Goal: Task Accomplishment & Management: Manage account settings

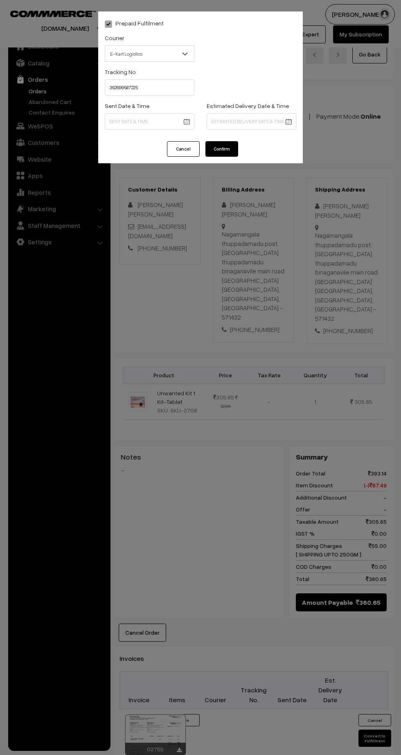
select select "6"
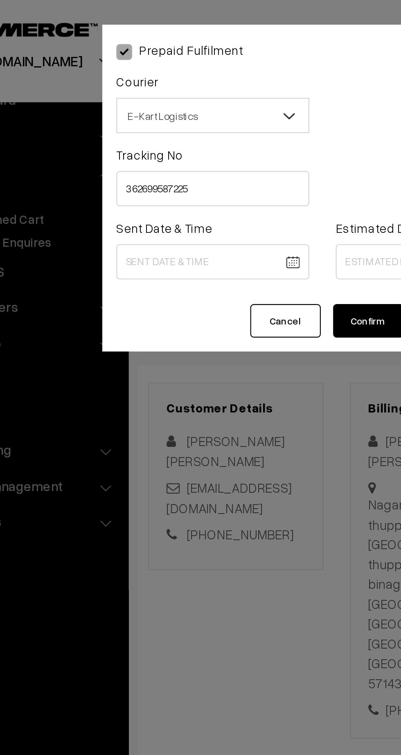
type input "362699587225"
click at [160, 120] on body "Thank you for showing interest. Our team will call you shortly. Close kirtiphar…" at bounding box center [200, 491] width 401 height 983
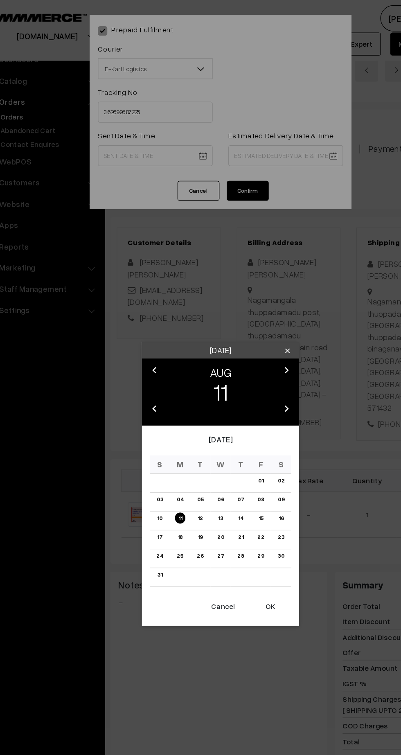
click at [245, 473] on button "OK" at bounding box center [239, 473] width 33 height 18
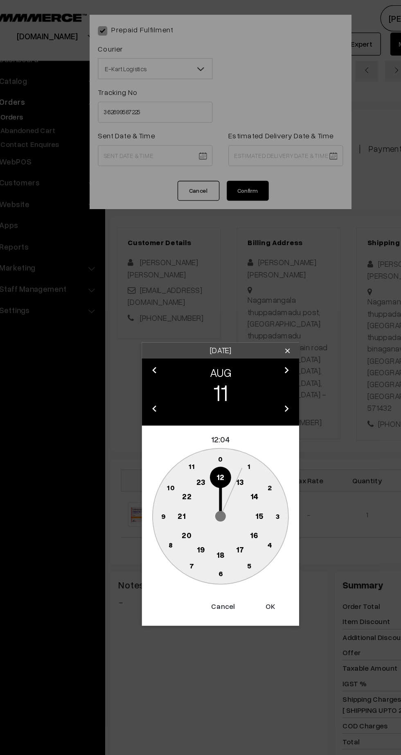
click at [214, 379] on text "13" at bounding box center [216, 375] width 6 height 7
click at [156, 406] on circle at bounding box center [155, 402] width 17 height 17
type input "11-08-2025 13:45"
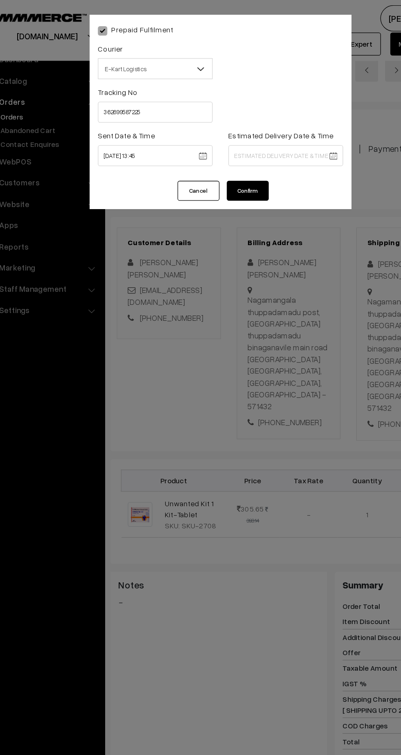
click at [270, 122] on body "Thank you for showing interest. Our team will call you shortly. Close kirtiphar…" at bounding box center [200, 491] width 401 height 983
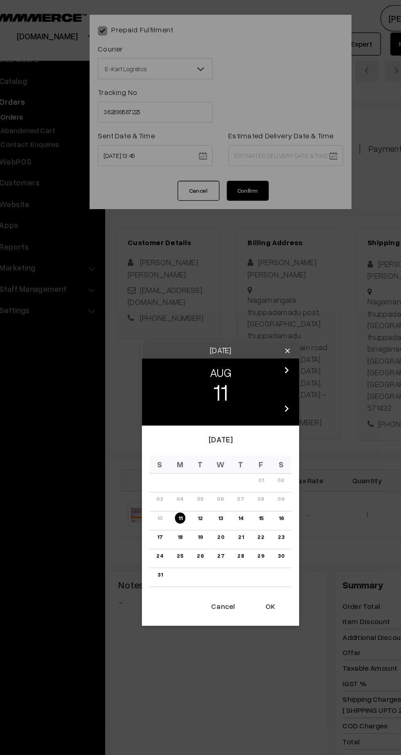
click at [248, 404] on link "16" at bounding box center [247, 404] width 9 height 9
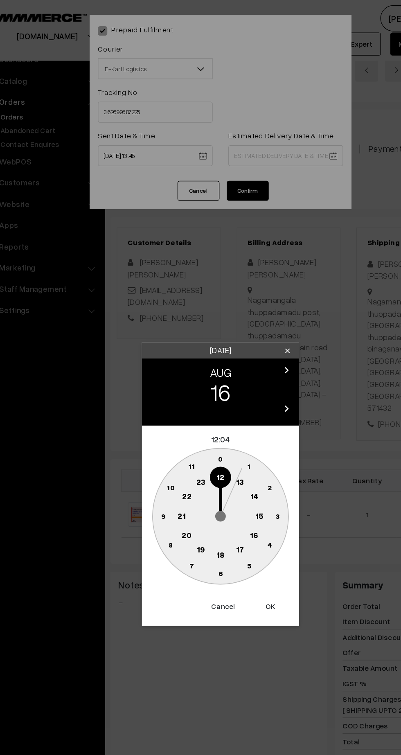
click at [169, 401] on text "21" at bounding box center [170, 402] width 6 height 7
click at [206, 455] on circle at bounding box center [200, 403] width 106 height 106
click at [206, 449] on circle at bounding box center [200, 447] width 17 height 17
type input "16-08-2025 21:30"
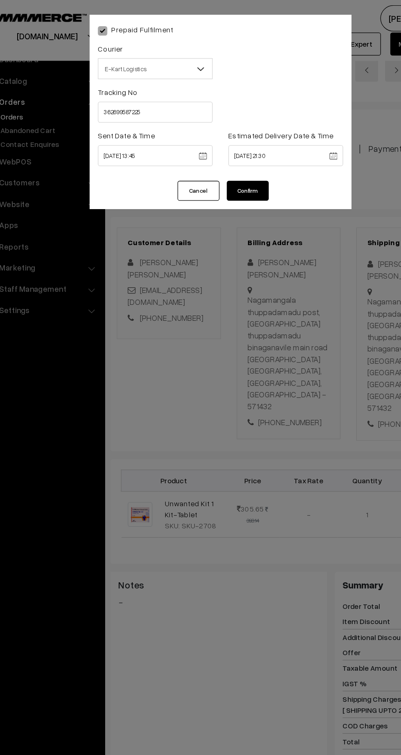
click at [225, 149] on button "Confirm" at bounding box center [221, 149] width 33 height 16
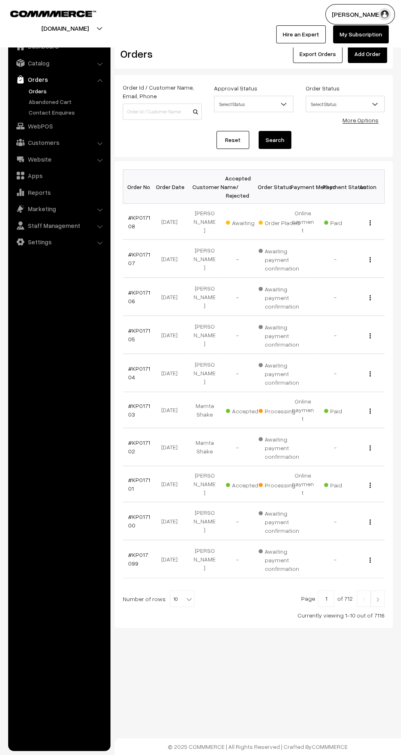
click at [376, 597] on img at bounding box center [377, 599] width 7 height 5
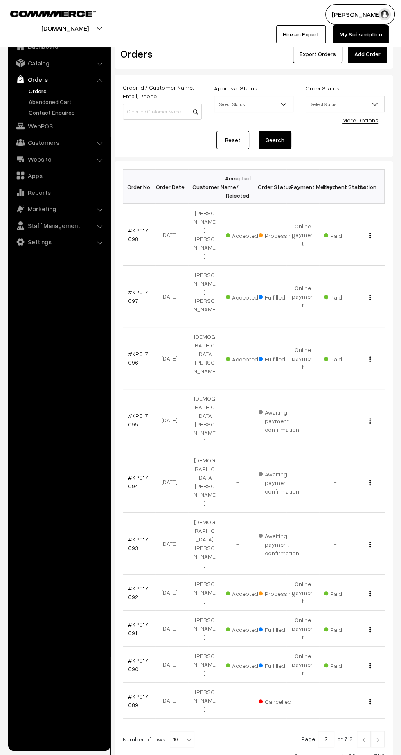
click at [131, 585] on link "#KP017092" at bounding box center [138, 593] width 20 height 16
click at [131, 227] on link "#KP017098" at bounding box center [138, 235] width 20 height 16
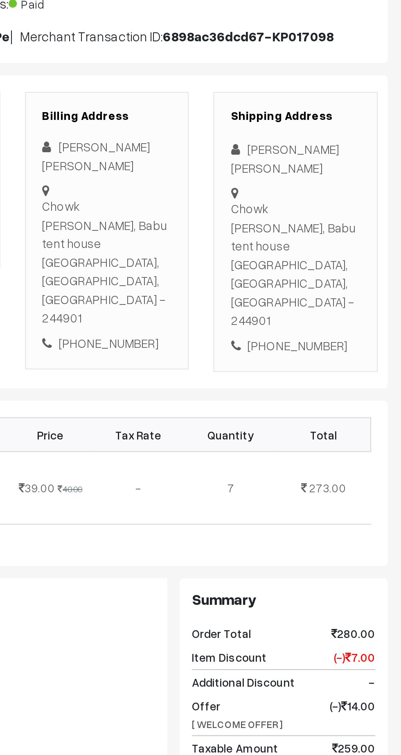
click at [358, 292] on div "[PHONE_NUMBER]" at bounding box center [347, 296] width 64 height 9
click at [351, 292] on div "[PHONE_NUMBER]" at bounding box center [347, 296] width 64 height 9
copy div "7599237250"
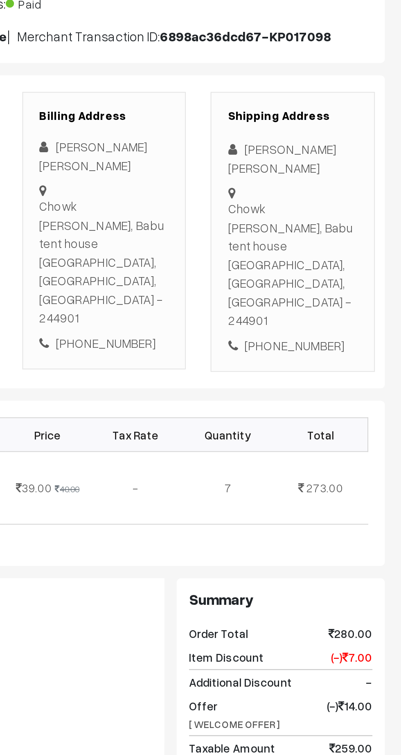
copy div "Chowk mohd saeed khan, Babu tent house Rampur, Uttar Pradesh, India - 244901"
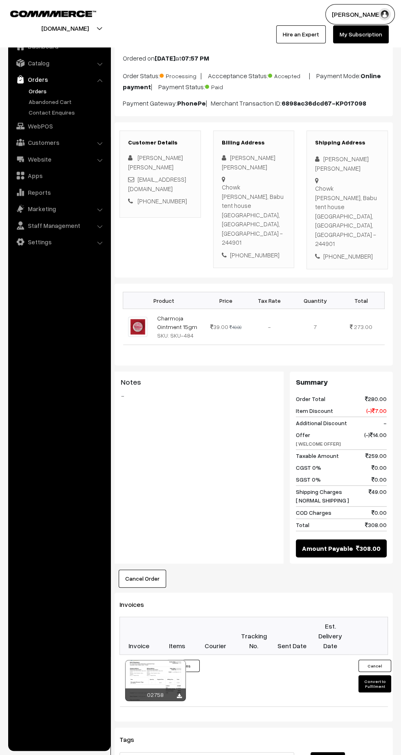
scroll to position [41, 0]
click at [374, 675] on button "Convert to Fulfilment" at bounding box center [374, 683] width 33 height 17
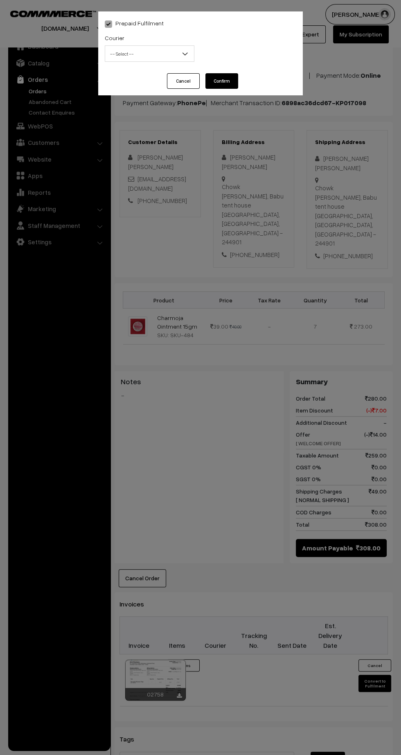
click at [145, 56] on span "-- Select --" at bounding box center [149, 54] width 89 height 14
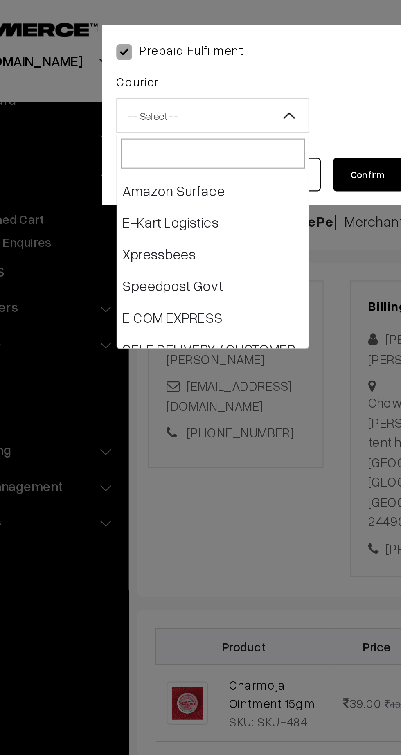
scroll to position [72, 0]
select select "6"
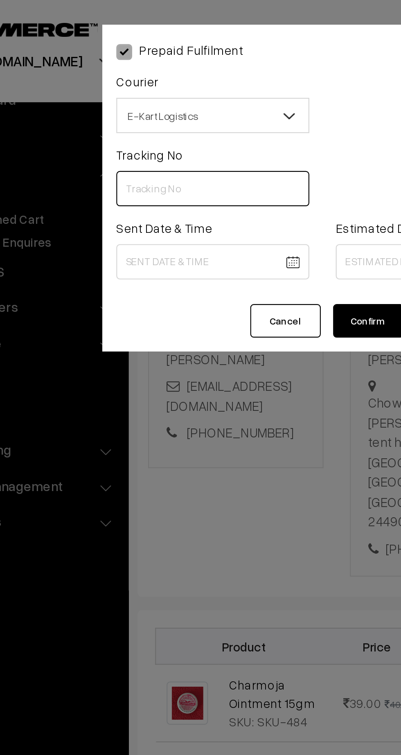
paste input "ICYP0003849862"
type input "ICYP0003849862"
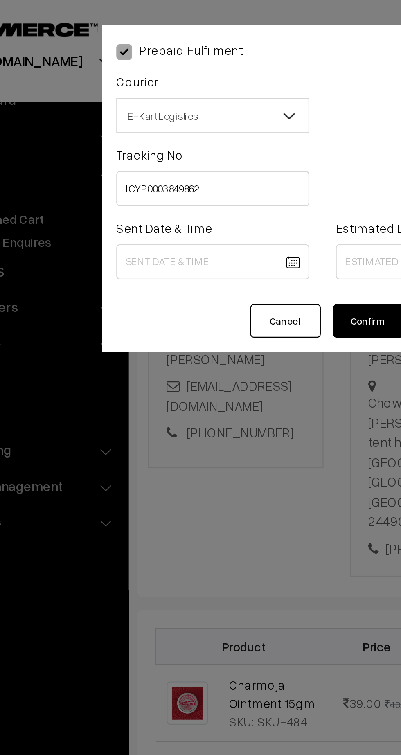
click at [153, 121] on body "Thank you for showing interest. Our team will call you shortly. Close [DOMAIN_N…" at bounding box center [200, 469] width 401 height 1021
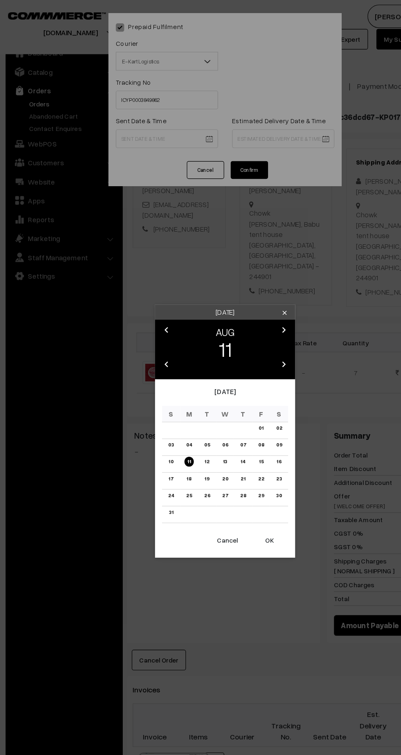
click at [240, 470] on button "OK" at bounding box center [239, 473] width 33 height 18
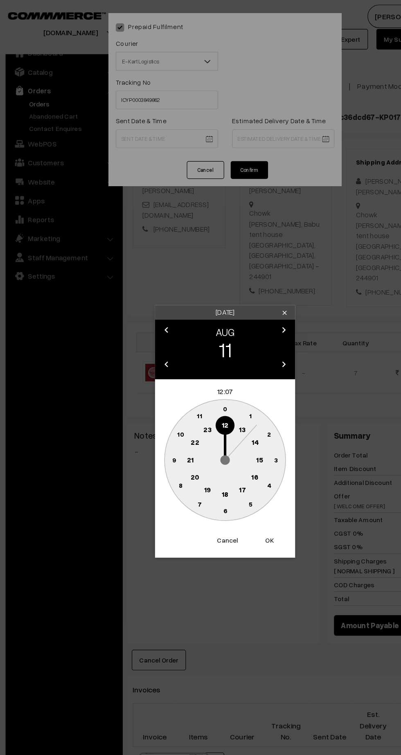
click at [216, 376] on text "13" at bounding box center [216, 375] width 6 height 7
click at [158, 407] on circle at bounding box center [155, 402] width 17 height 17
type input "[DATE] 13:45"
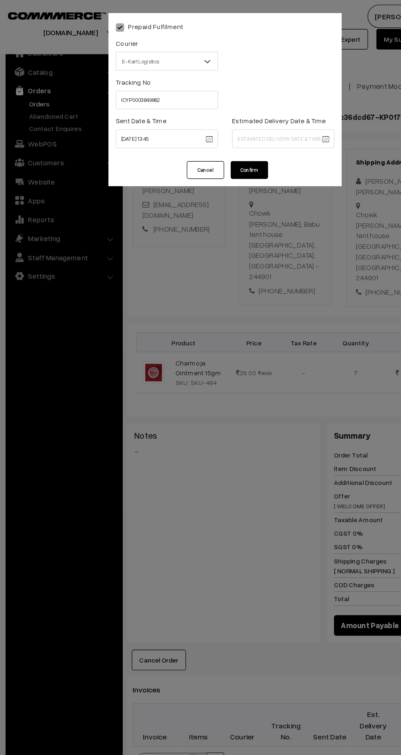
click at [272, 122] on body "Thank you for showing interest. Our team will call you shortly. Close [DOMAIN_N…" at bounding box center [200, 469] width 401 height 1021
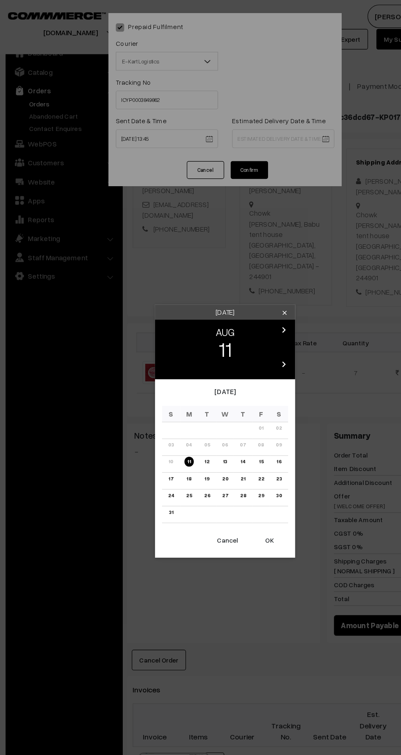
click at [153, 422] on link "17" at bounding box center [153, 419] width 9 height 9
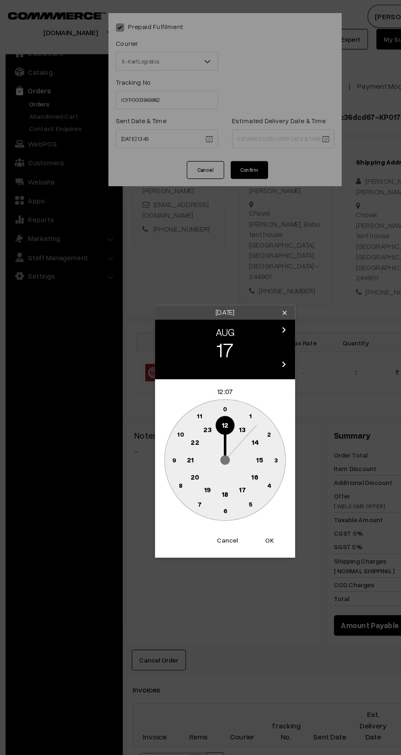
click at [201, 480] on button "Cancel" at bounding box center [202, 473] width 33 height 18
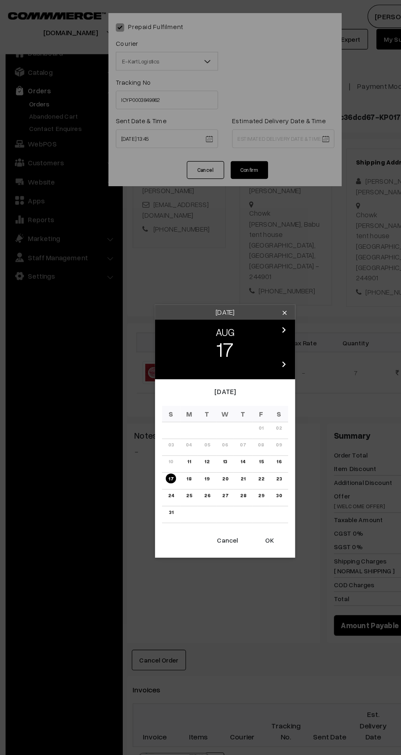
click at [251, 405] on link "16" at bounding box center [247, 404] width 9 height 9
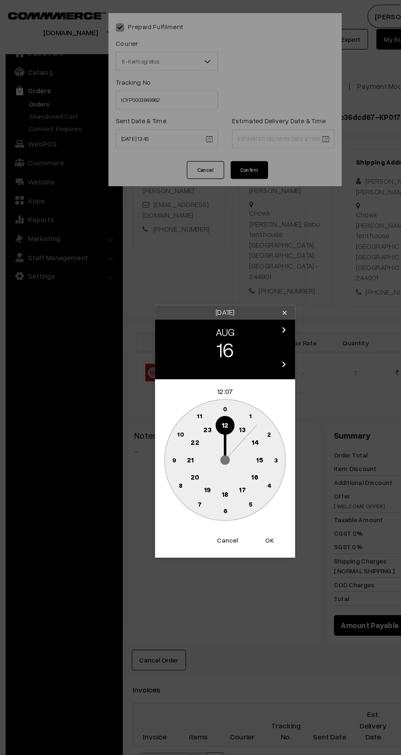
click at [170, 402] on text "21" at bounding box center [170, 402] width 6 height 7
click at [200, 448] on text "30" at bounding box center [200, 447] width 7 height 7
type input "[DATE] 21:30"
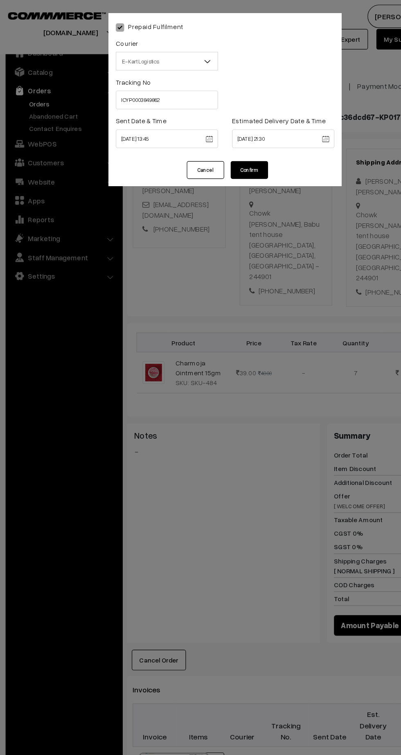
click at [230, 150] on button "Confirm" at bounding box center [221, 149] width 33 height 16
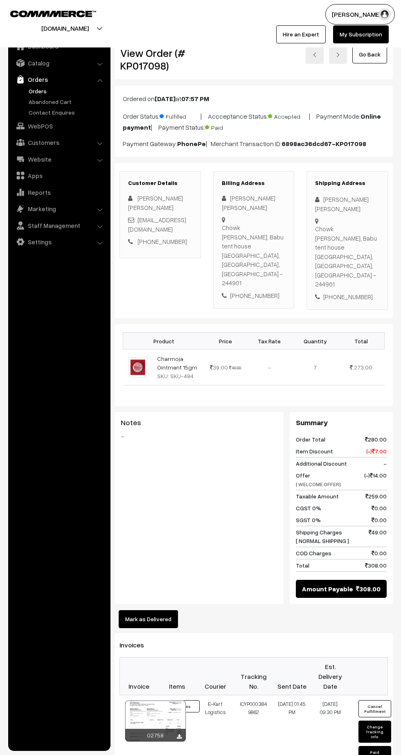
scroll to position [41, 0]
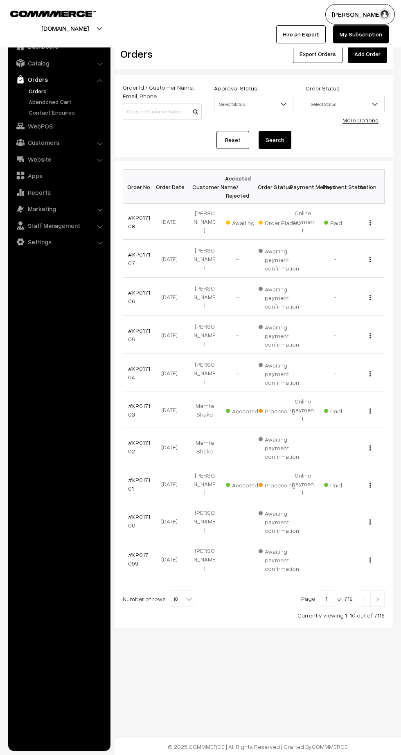
click at [137, 476] on link "#KP017101" at bounding box center [139, 484] width 22 height 16
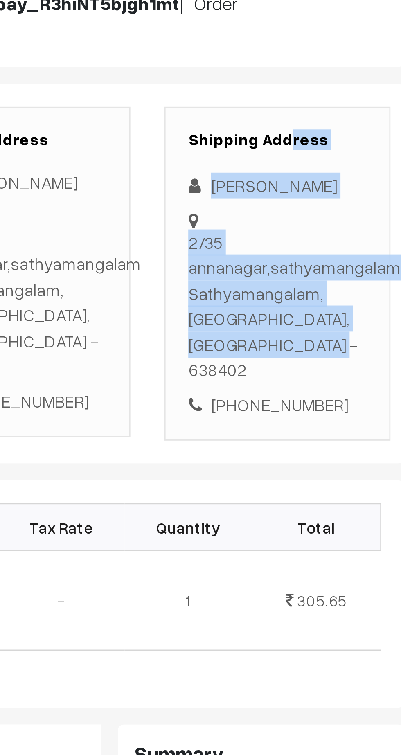
click at [326, 213] on div "Sai Sai" at bounding box center [347, 209] width 64 height 9
click at [329, 208] on div "Sai Sai" at bounding box center [347, 209] width 64 height 9
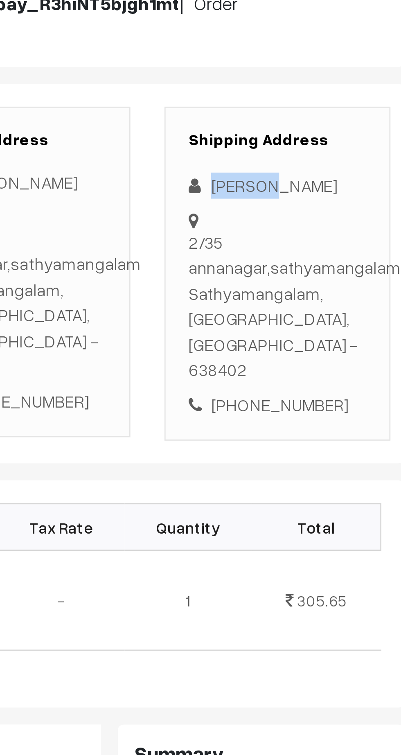
copy div "Sai Sai"
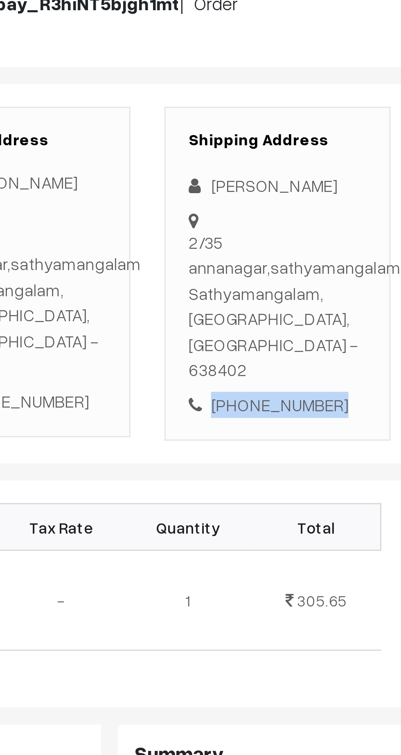
click at [355, 284] on div "+91 9944621364" at bounding box center [347, 288] width 64 height 9
copy div "9944621364"
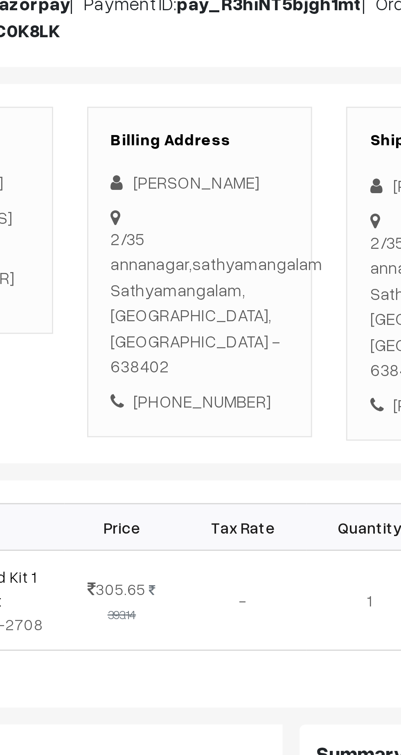
copy div "2/35 annanagar,sathyamangalam Sathyamangalam, Tamil Nadu, India - 638402"
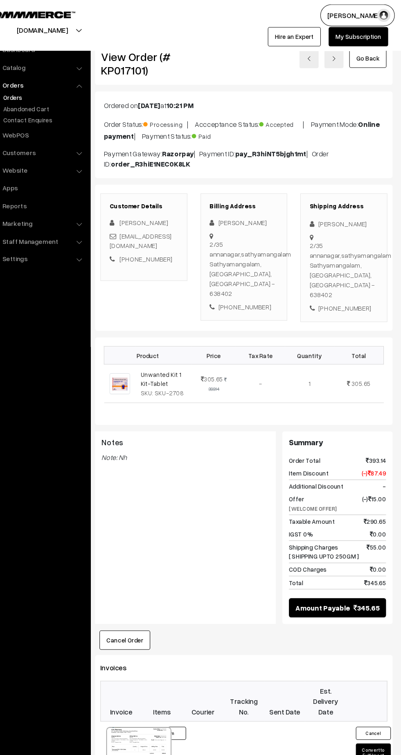
click at [378, 695] on button "Convert to Fulfilment" at bounding box center [374, 703] width 33 height 17
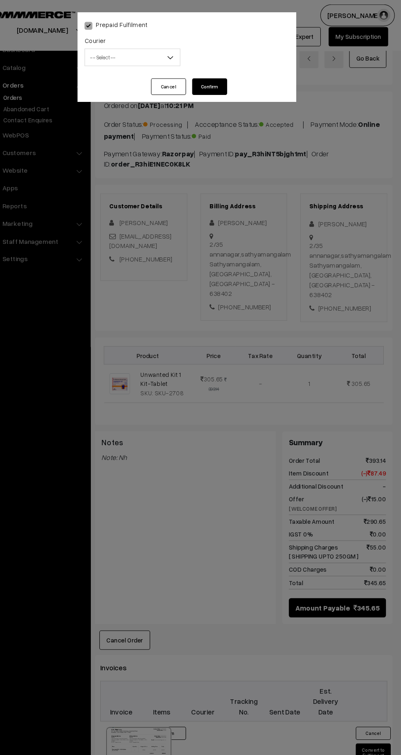
click at [151, 59] on span "-- Select --" at bounding box center [149, 54] width 89 height 14
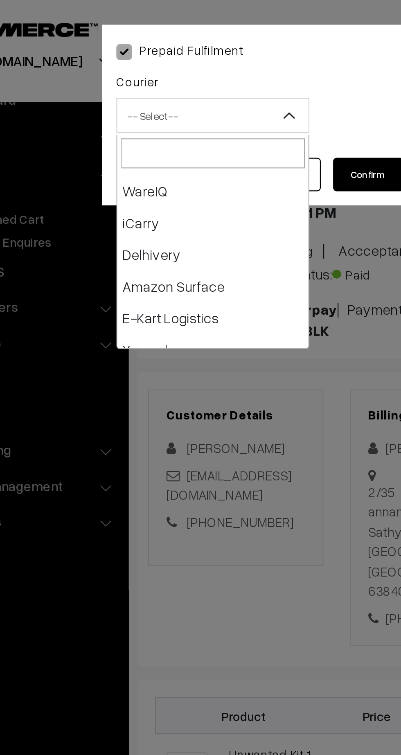
scroll to position [33, 0]
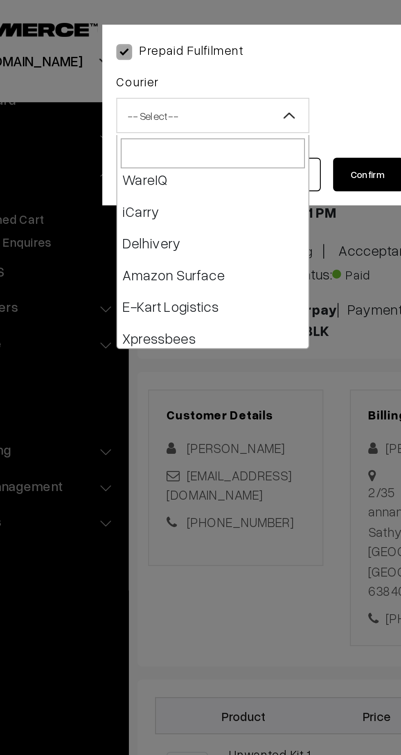
select select "5"
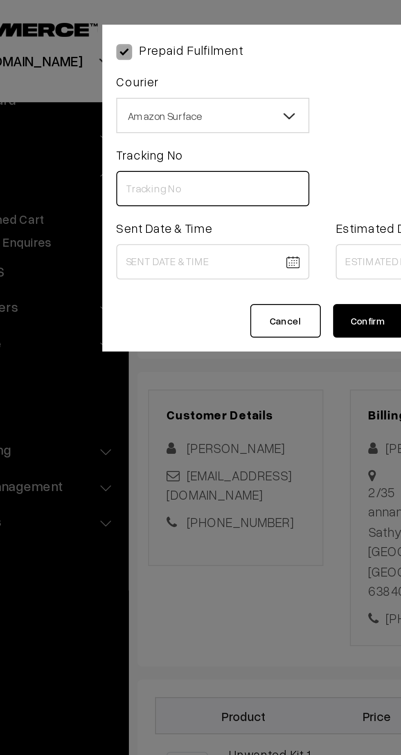
paste input "362700857958"
type input "362700857958"
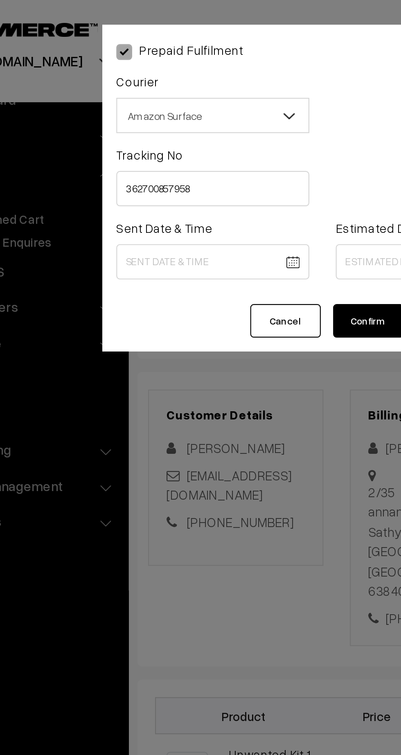
click at [144, 124] on body "Thank you for showing interest. Our team will call you shortly. Close [DOMAIN_N…" at bounding box center [200, 500] width 401 height 1000
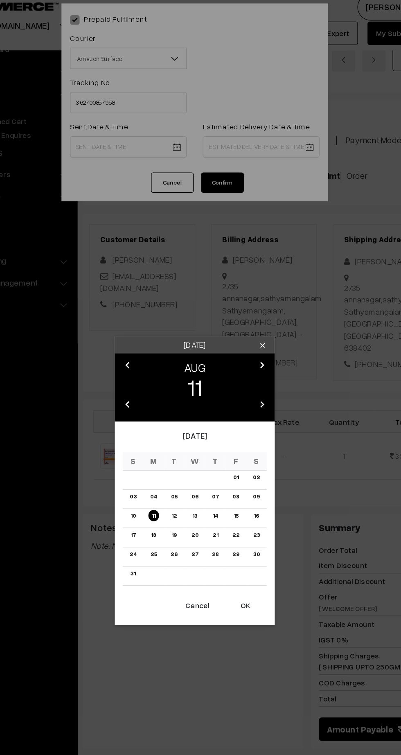
click at [244, 477] on button "OK" at bounding box center [239, 473] width 33 height 18
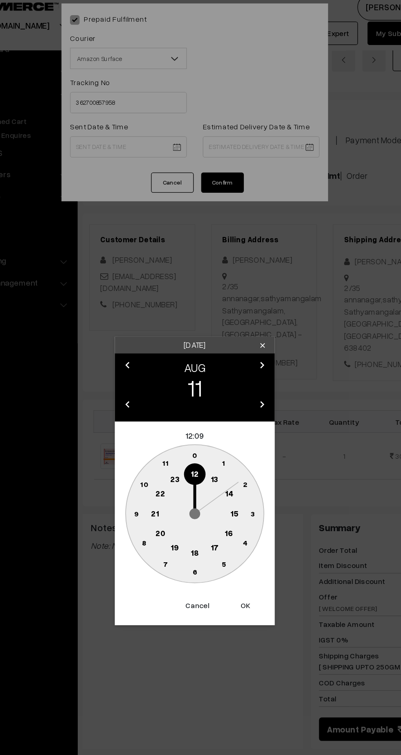
click at [213, 383] on circle at bounding box center [215, 376] width 17 height 17
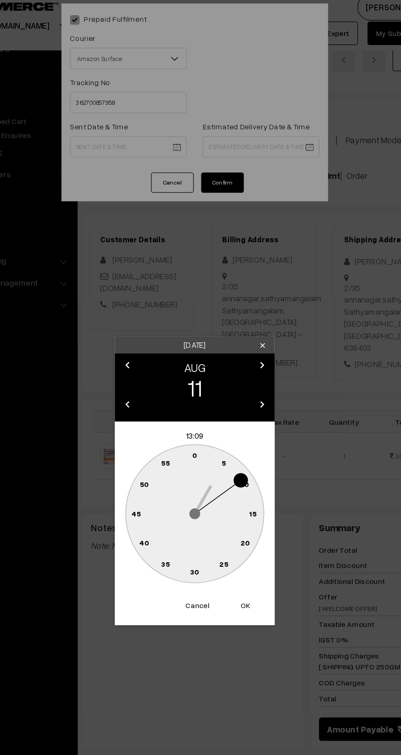
click at [155, 406] on circle at bounding box center [155, 402] width 17 height 17
type input "[DATE] 13:45"
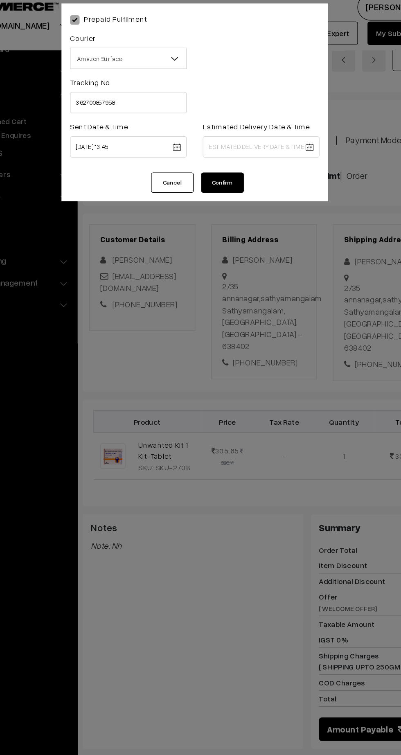
click at [280, 120] on body "Thank you for showing interest. Our team will call you shortly. Close [DOMAIN_N…" at bounding box center [200, 500] width 401 height 1000
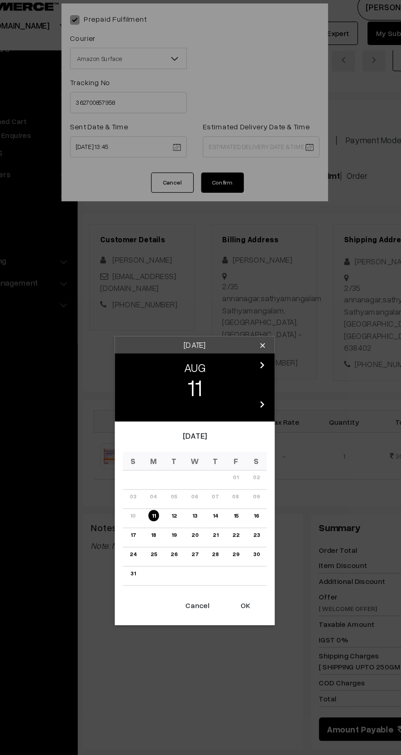
click at [150, 422] on link "17" at bounding box center [153, 419] width 9 height 9
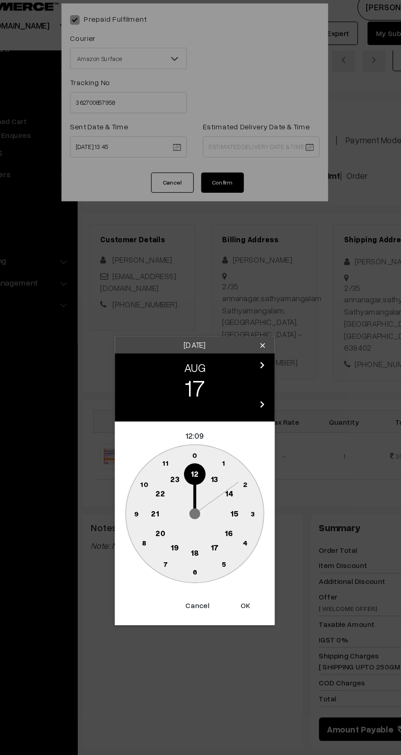
click at [170, 403] on text "21" at bounding box center [170, 402] width 6 height 7
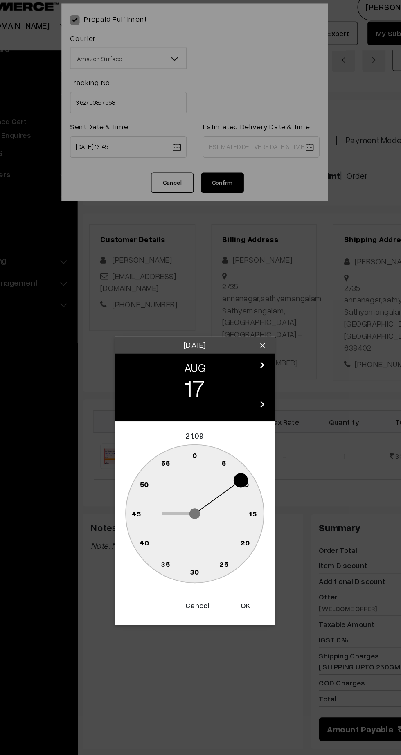
click at [200, 447] on text "30" at bounding box center [200, 447] width 7 height 7
type input "17-08-2025 21:30"
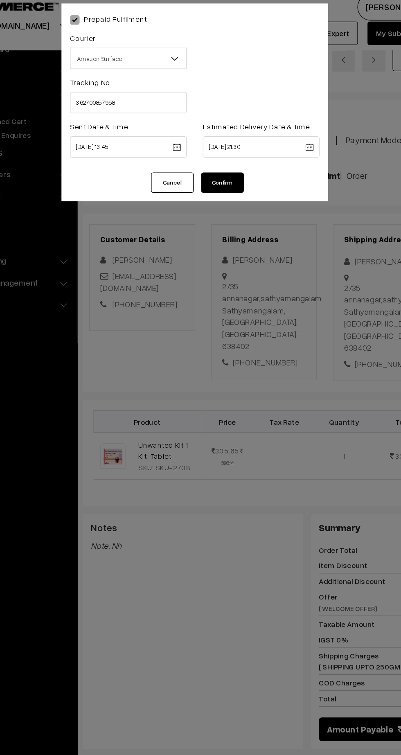
click at [232, 151] on button "Confirm" at bounding box center [221, 149] width 33 height 16
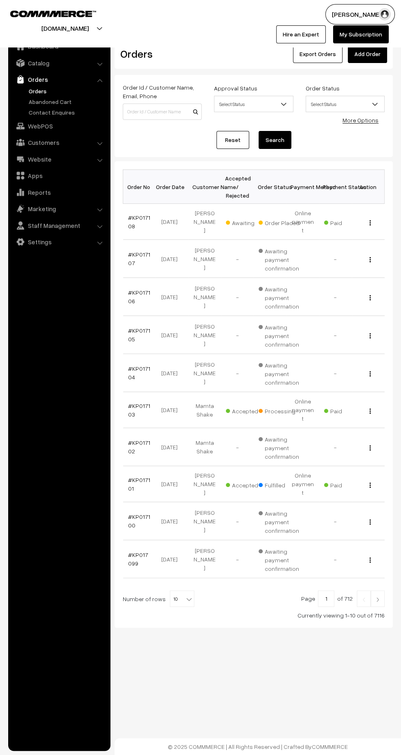
click at [140, 402] on link "#KP017103" at bounding box center [139, 410] width 22 height 16
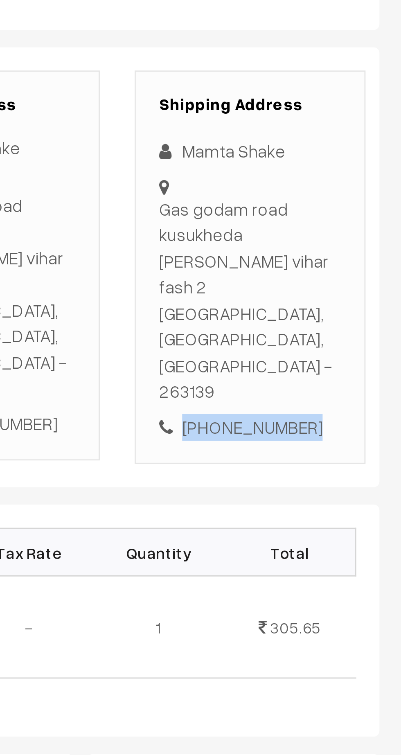
click at [350, 292] on div "[PHONE_NUMBER]" at bounding box center [347, 296] width 64 height 9
copy div "9286084133"
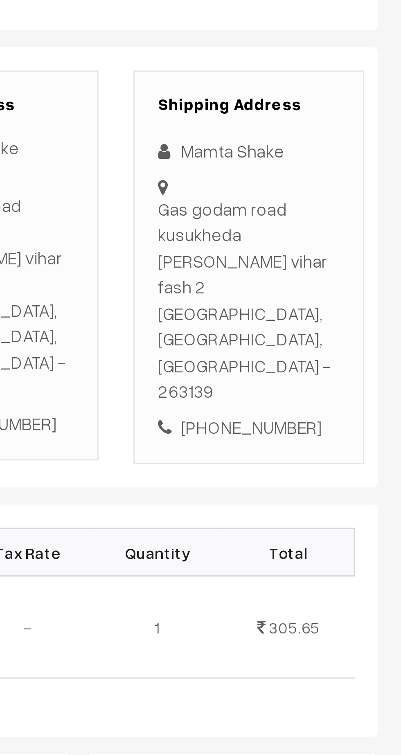
click at [318, 223] on div "Gas godam road kusukheda [PERSON_NAME] vihar fash [STREET_ADDRESS]" at bounding box center [347, 252] width 64 height 74
copy div "Gas godam road kusukheda [PERSON_NAME] vihar fash [STREET_ADDRESS]"
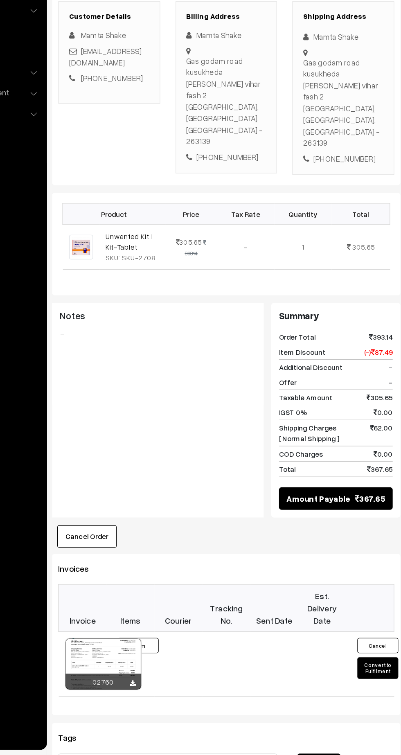
scroll to position [22, 0]
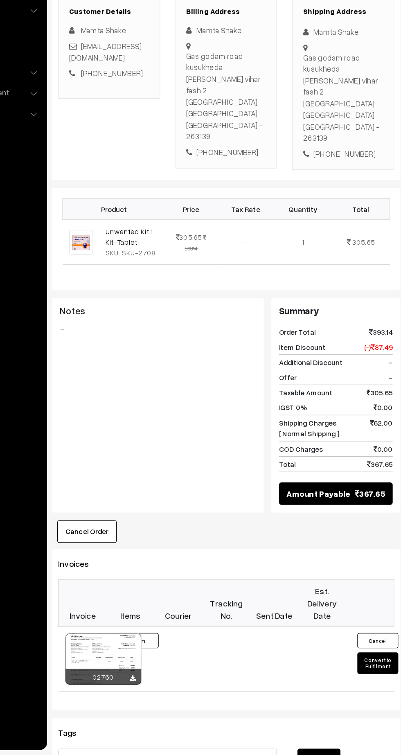
click at [372, 673] on button "Convert to Fulfilment" at bounding box center [374, 681] width 33 height 17
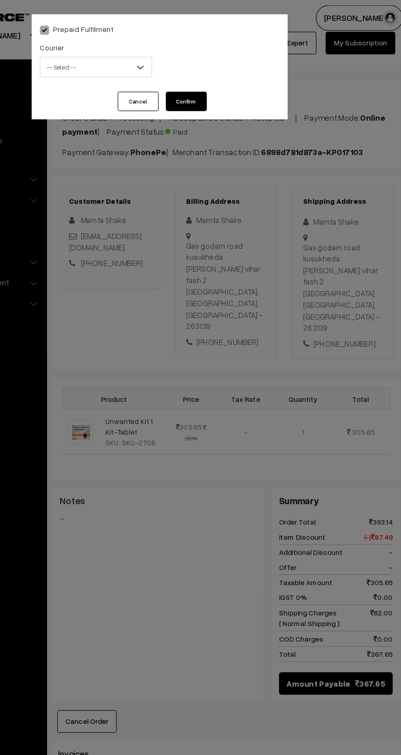
click at [129, 55] on span "-- Select --" at bounding box center [149, 54] width 89 height 14
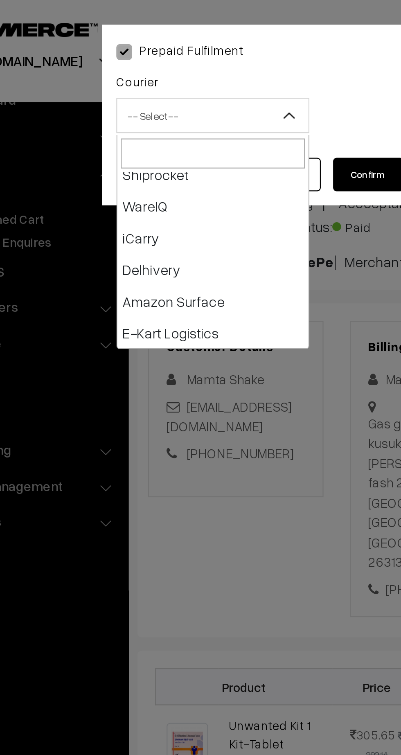
scroll to position [27, 0]
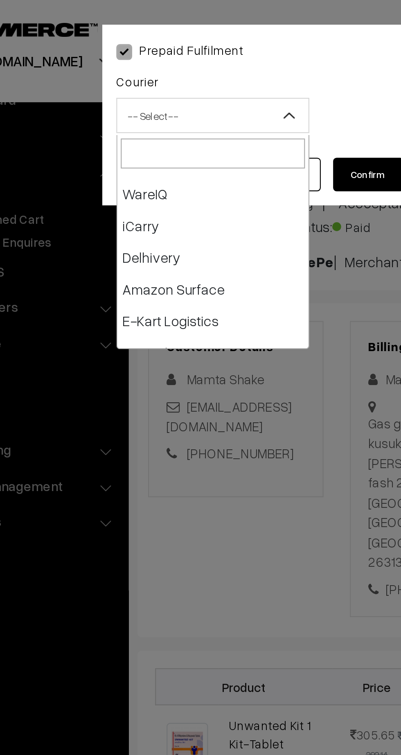
select select "5"
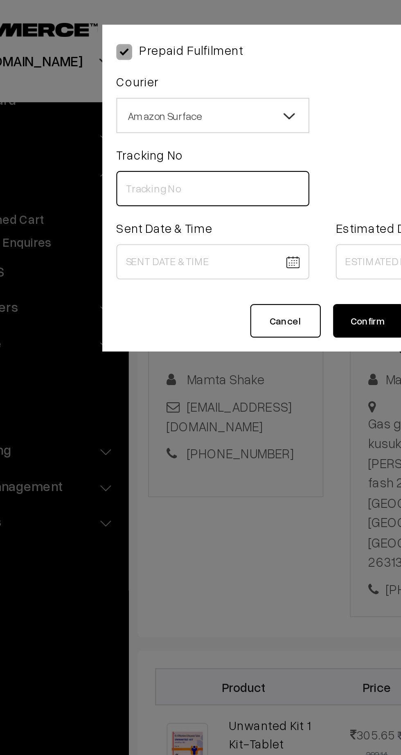
paste input "362700937049"
type input "362700937049"
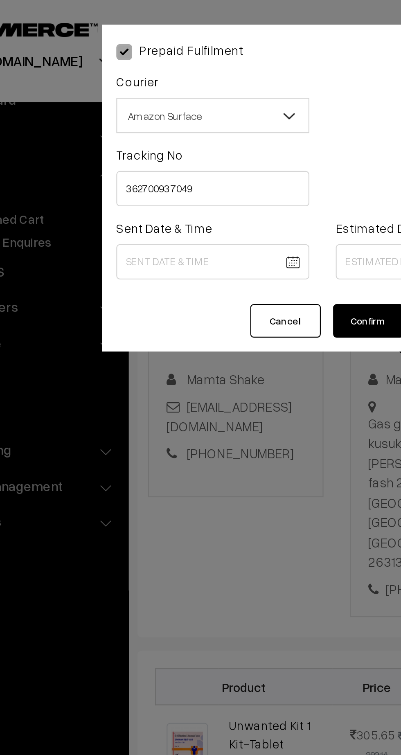
click at [143, 123] on body "Thank you for showing interest. Our team will call you shortly. Close kirtiphar…" at bounding box center [200, 478] width 401 height 1000
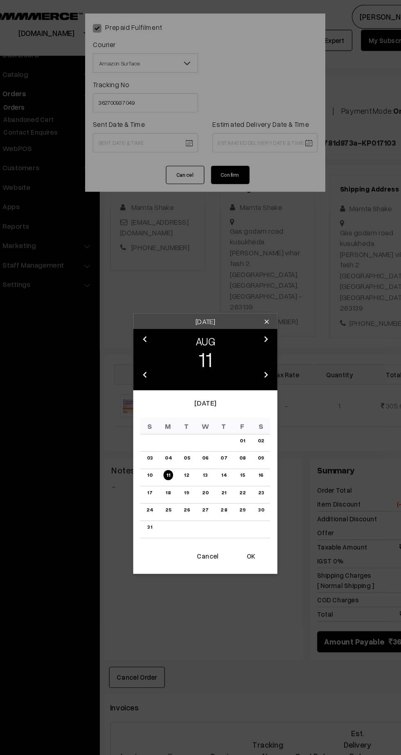
click at [242, 476] on button "OK" at bounding box center [239, 473] width 33 height 18
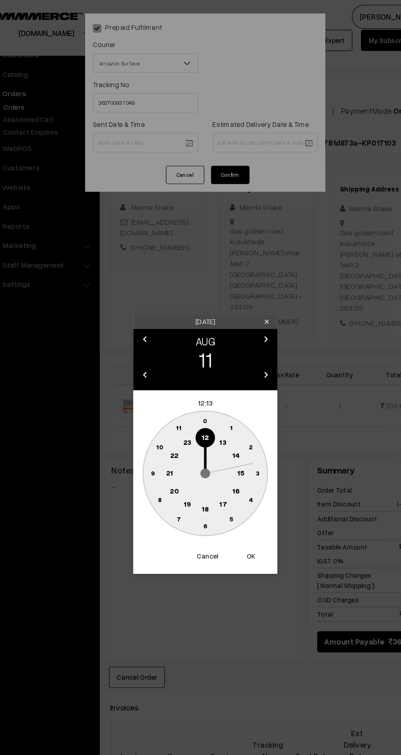
click at [216, 376] on text "13" at bounding box center [216, 375] width 6 height 7
click at [155, 411] on circle at bounding box center [156, 407] width 11 height 11
type input "11-08-2025 13:44"
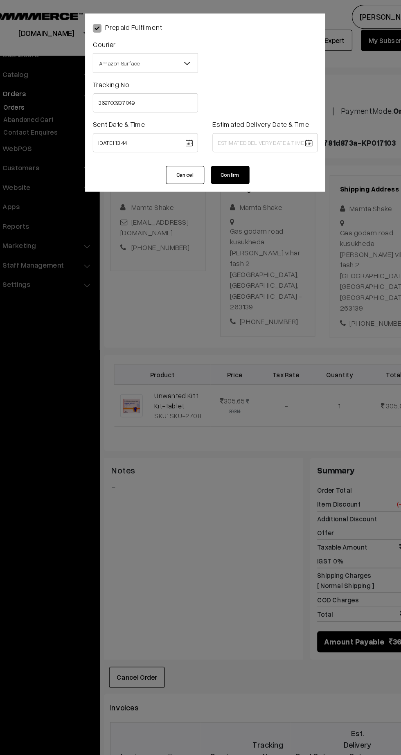
click at [275, 124] on body "Thank you for showing interest. Our team will call you shortly. Close kirtiphar…" at bounding box center [200, 478] width 401 height 1000
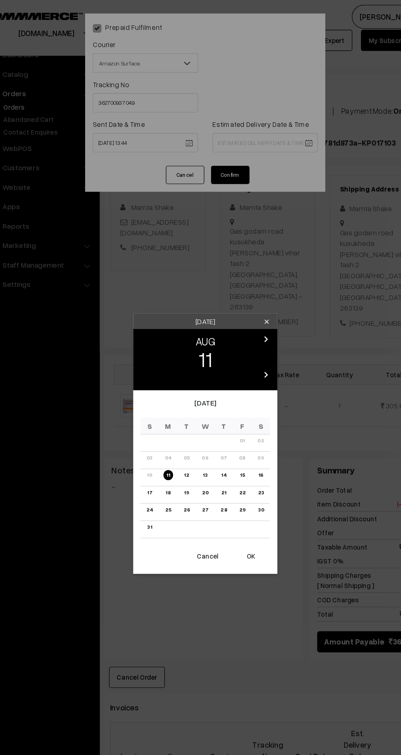
click at [151, 421] on link "17" at bounding box center [153, 419] width 9 height 9
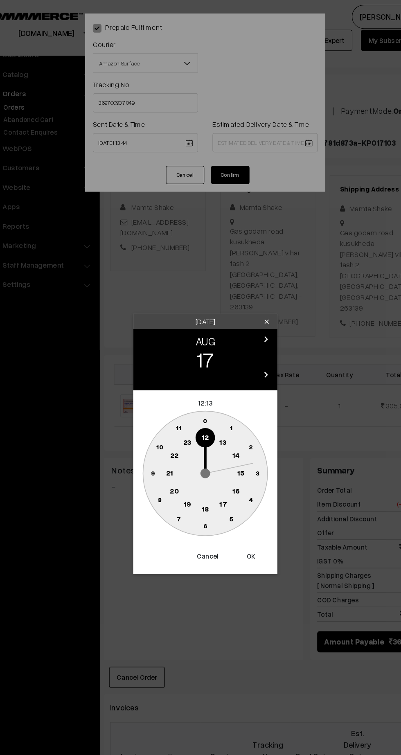
click at [170, 403] on text "21" at bounding box center [170, 402] width 6 height 7
click at [203, 445] on text "30" at bounding box center [200, 447] width 7 height 7
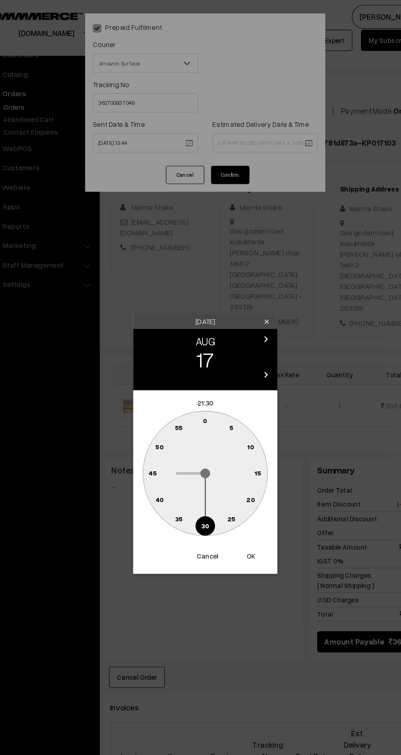
type input "17-08-2025 21:30"
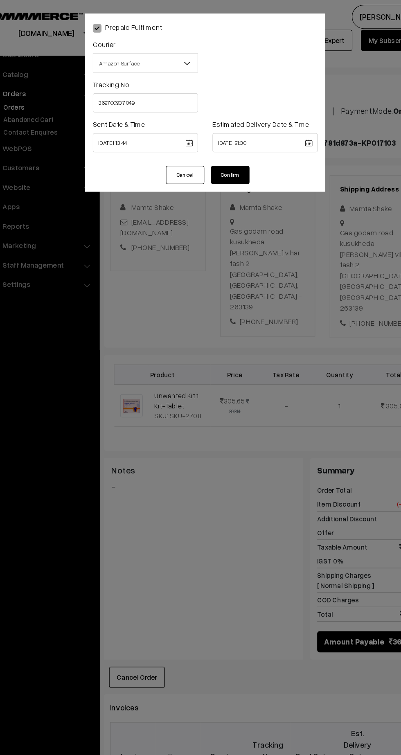
click at [228, 154] on button "Confirm" at bounding box center [221, 149] width 33 height 16
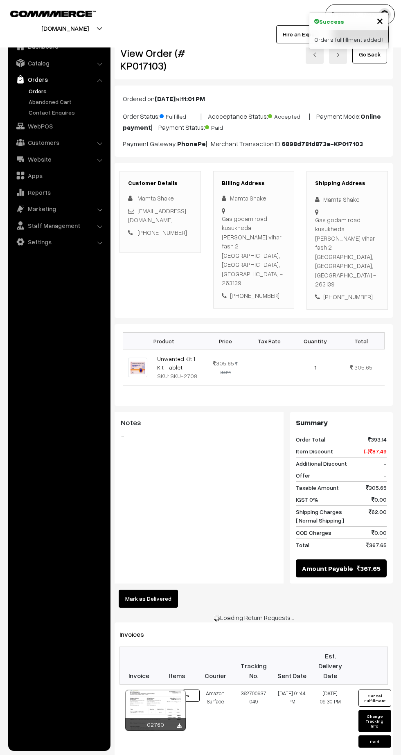
scroll to position [22, 0]
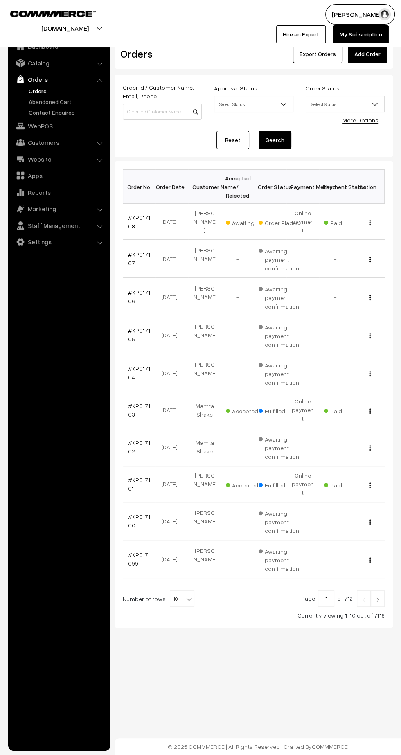
click at [131, 221] on link "#KP017108" at bounding box center [139, 222] width 22 height 16
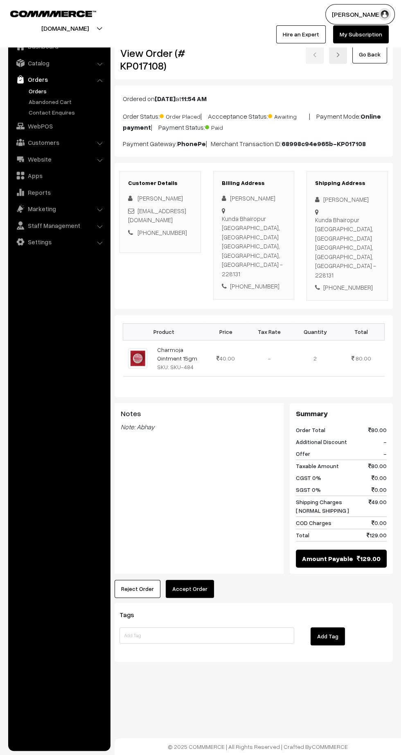
click at [199, 580] on button "Accept Order" at bounding box center [190, 589] width 48 height 18
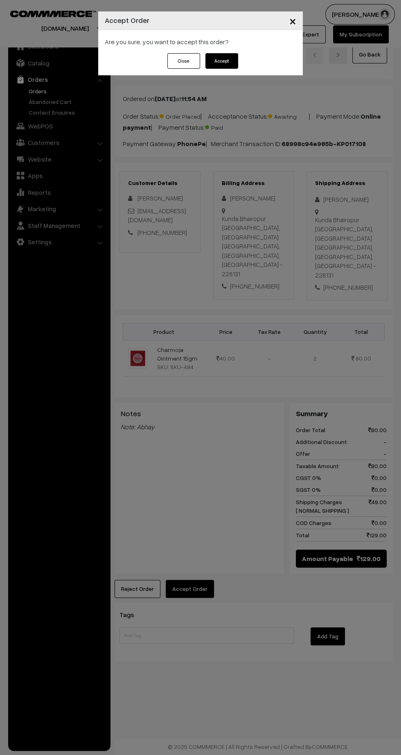
click at [232, 64] on button "Accept" at bounding box center [221, 61] width 33 height 16
click at [234, 66] on button "Confirm" at bounding box center [221, 61] width 33 height 16
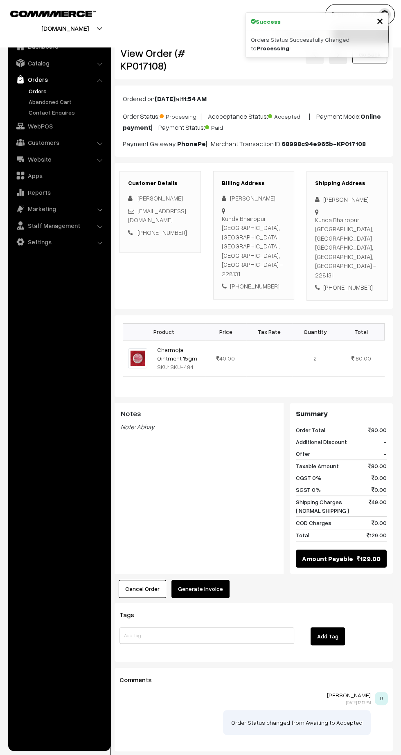
click at [214, 580] on button "Generate Invoice" at bounding box center [200, 589] width 58 height 18
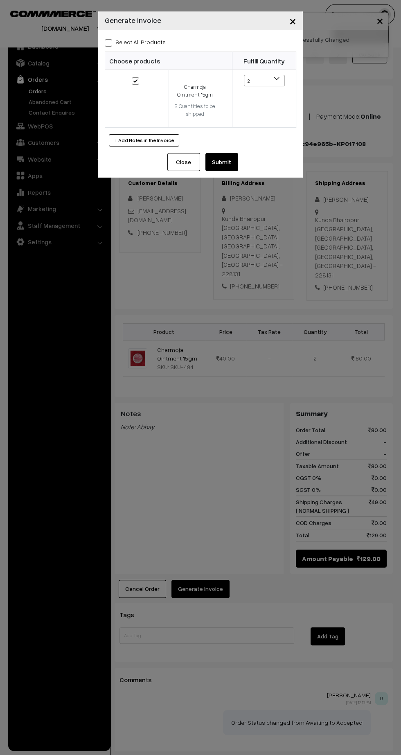
click at [236, 169] on button "Submit" at bounding box center [221, 162] width 33 height 18
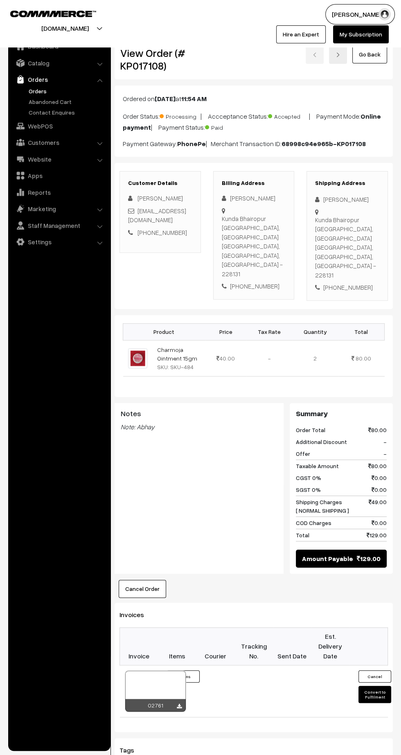
click at [179, 704] on icon at bounding box center [179, 706] width 5 height 5
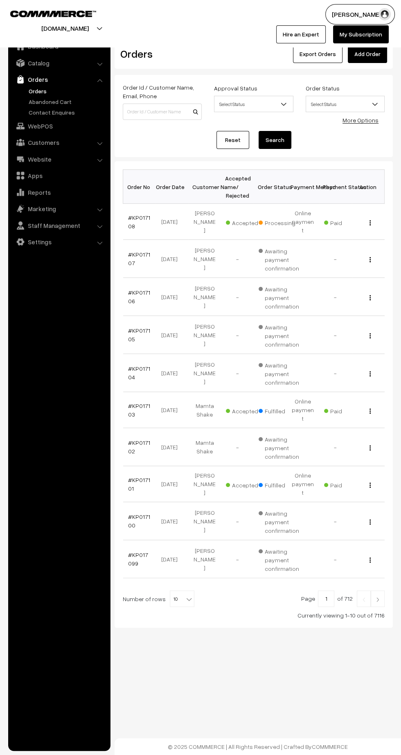
click at [140, 214] on link "#KP017108" at bounding box center [139, 222] width 22 height 16
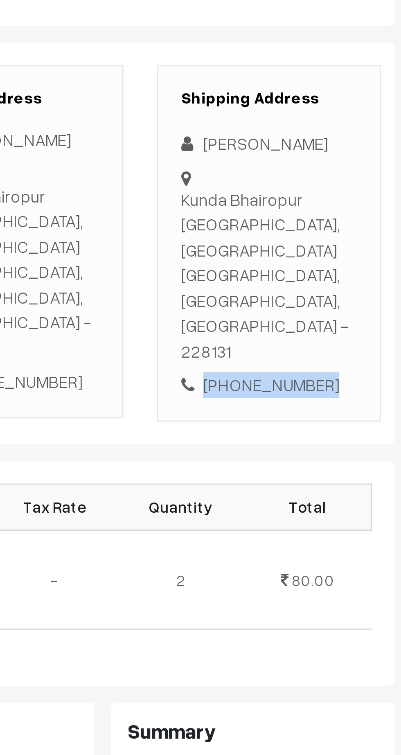
click at [356, 283] on div "[PHONE_NUMBER]" at bounding box center [347, 287] width 64 height 9
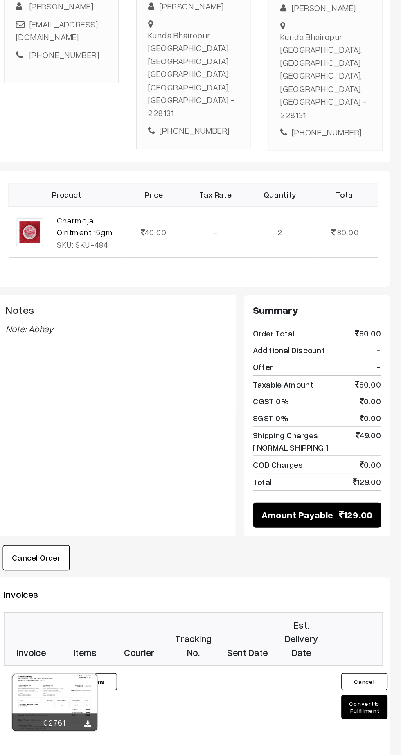
click at [374, 686] on button "Convert to Fulfilment" at bounding box center [374, 694] width 33 height 17
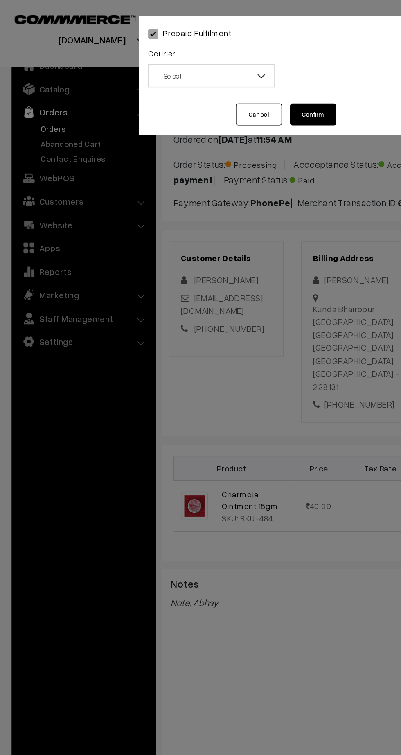
click at [133, 60] on span "-- Select --" at bounding box center [149, 54] width 89 height 14
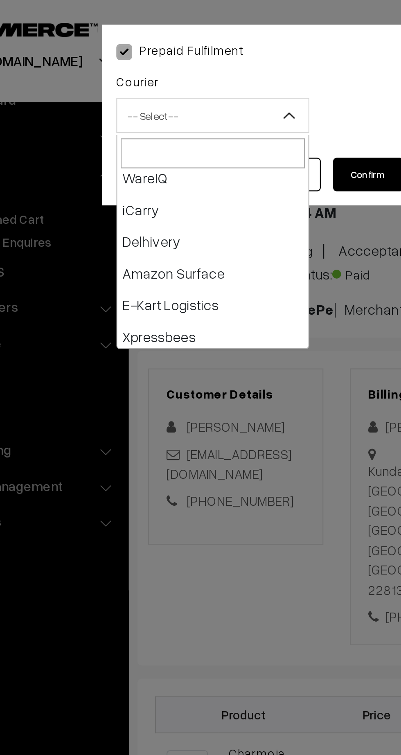
scroll to position [51, 0]
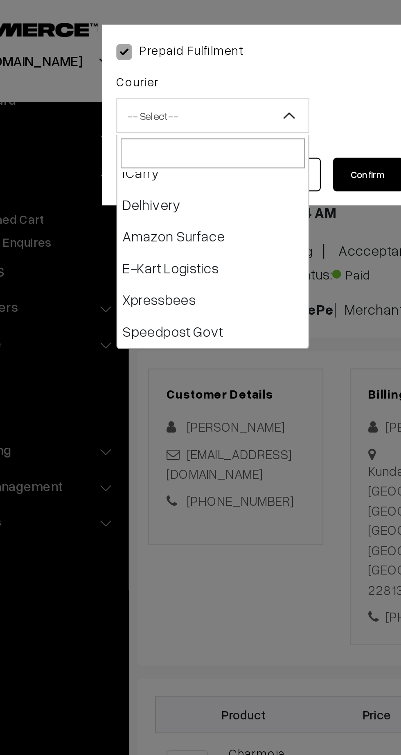
select select "5"
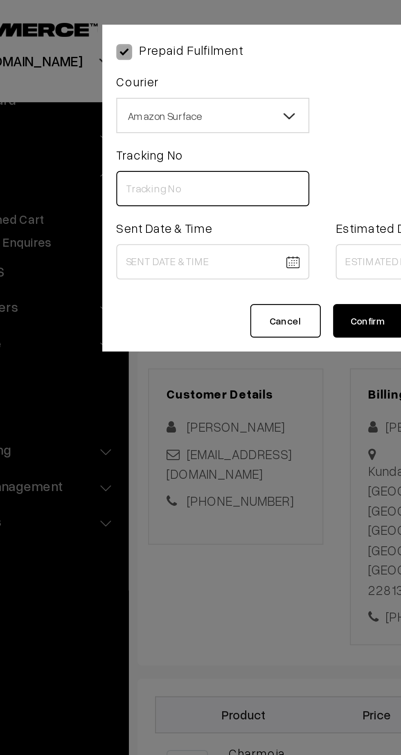
paste input "362701019775"
type input "362701019775"
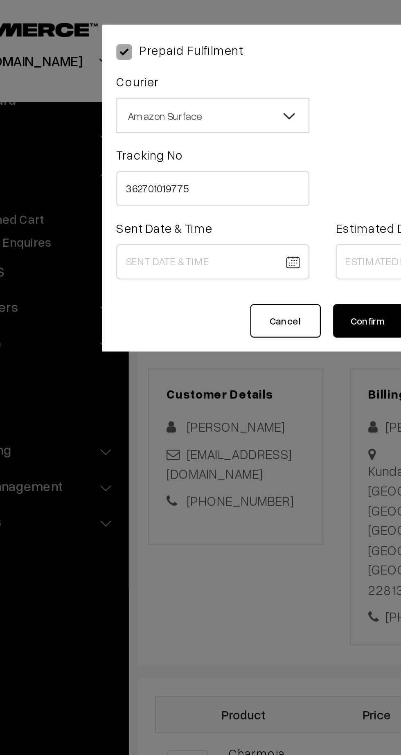
click at [146, 120] on body "Thank you for showing interest. Our team will call you shortly. Close kirtiphar…" at bounding box center [200, 495] width 401 height 991
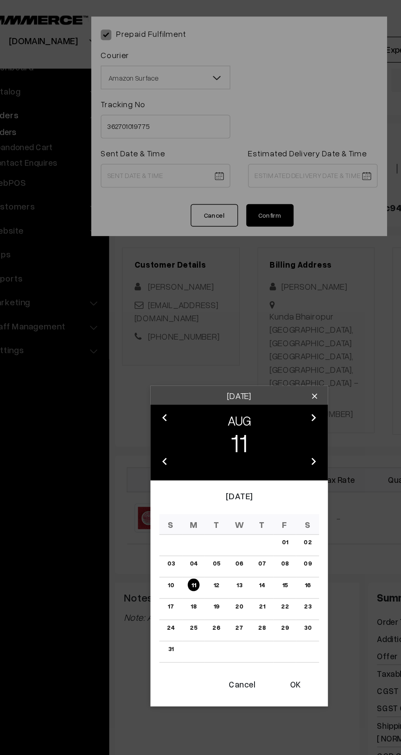
click at [243, 474] on button "OK" at bounding box center [239, 473] width 33 height 18
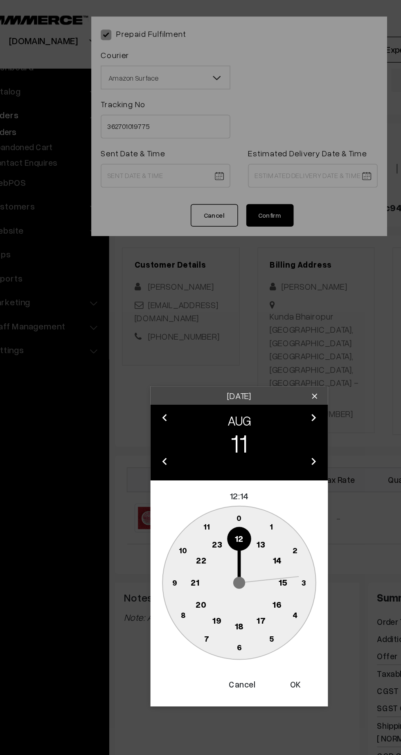
click at [216, 375] on text "13" at bounding box center [216, 375] width 6 height 7
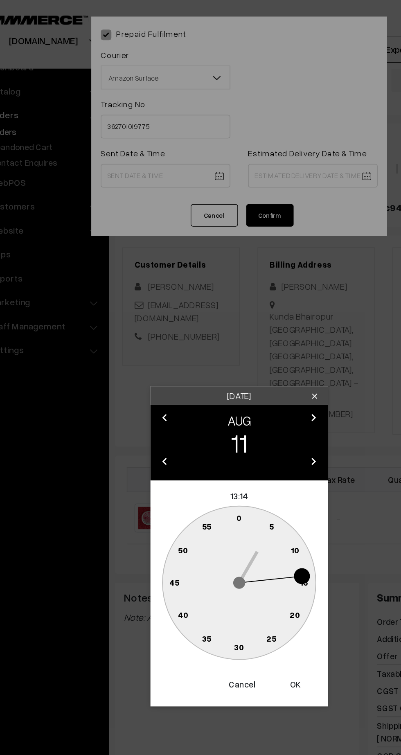
click at [150, 403] on circle at bounding box center [155, 402] width 17 height 17
type input "11-08-2025 13:45"
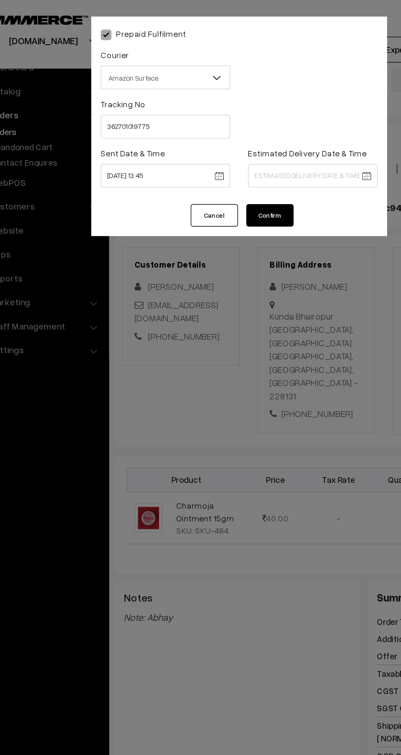
click at [261, 123] on body "Thank you for showing interest. Our team will call you shortly. Close kirtiphar…" at bounding box center [200, 495] width 401 height 991
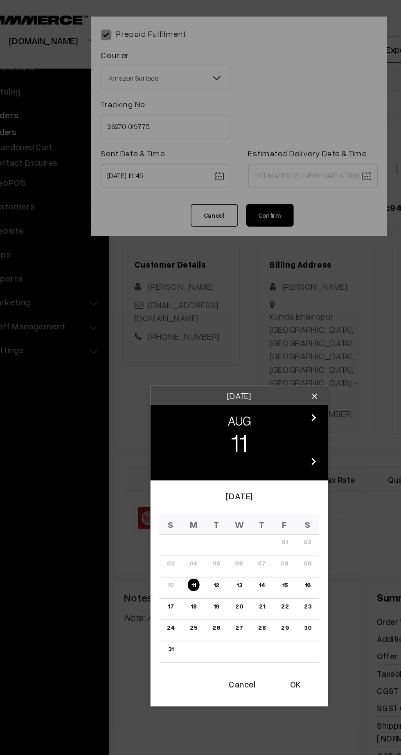
click at [153, 419] on link "17" at bounding box center [153, 419] width 9 height 9
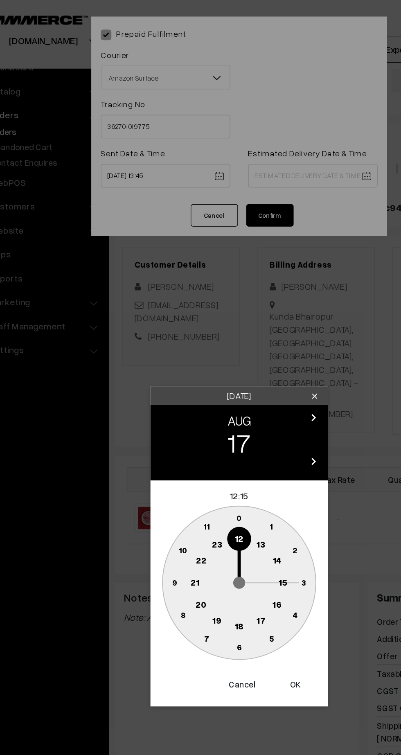
click at [170, 407] on circle at bounding box center [170, 402] width 17 height 17
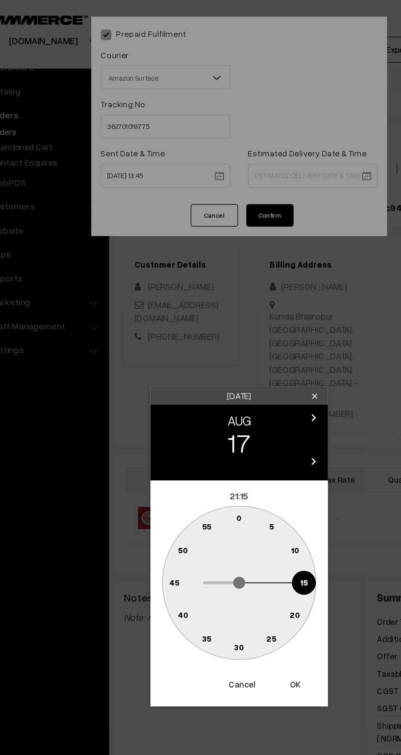
click at [200, 446] on text "30" at bounding box center [200, 447] width 7 height 7
type input "17-08-2025 21:30"
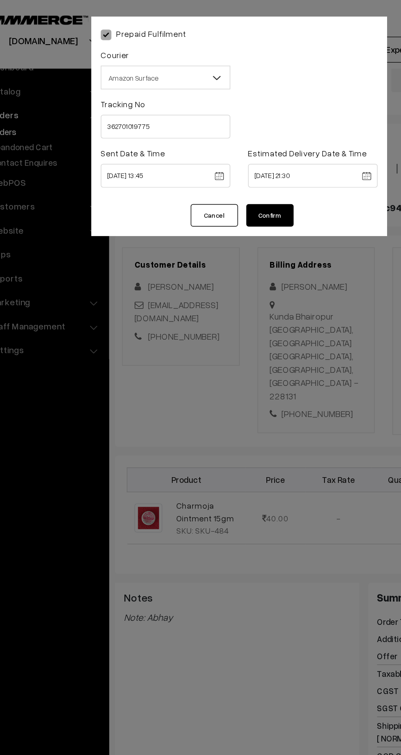
click at [218, 156] on button "Confirm" at bounding box center [221, 149] width 33 height 16
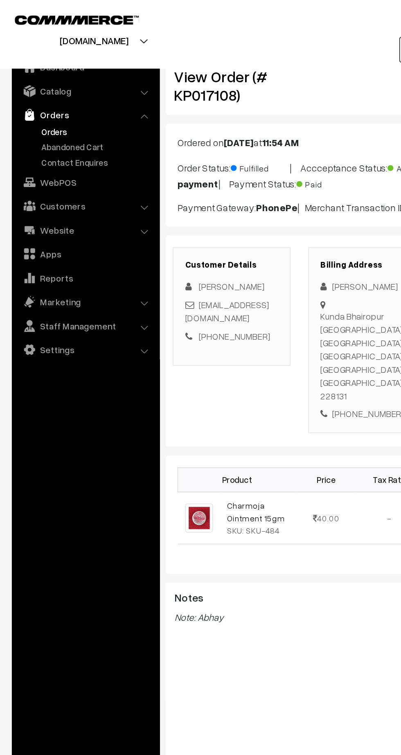
click at [37, 91] on link "Orders" at bounding box center [67, 91] width 81 height 9
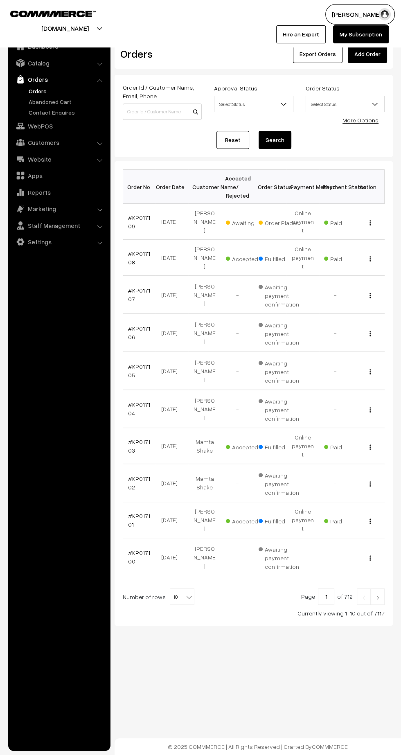
click at [131, 221] on link "#KP017109" at bounding box center [139, 222] width 22 height 16
